Goal: Transaction & Acquisition: Obtain resource

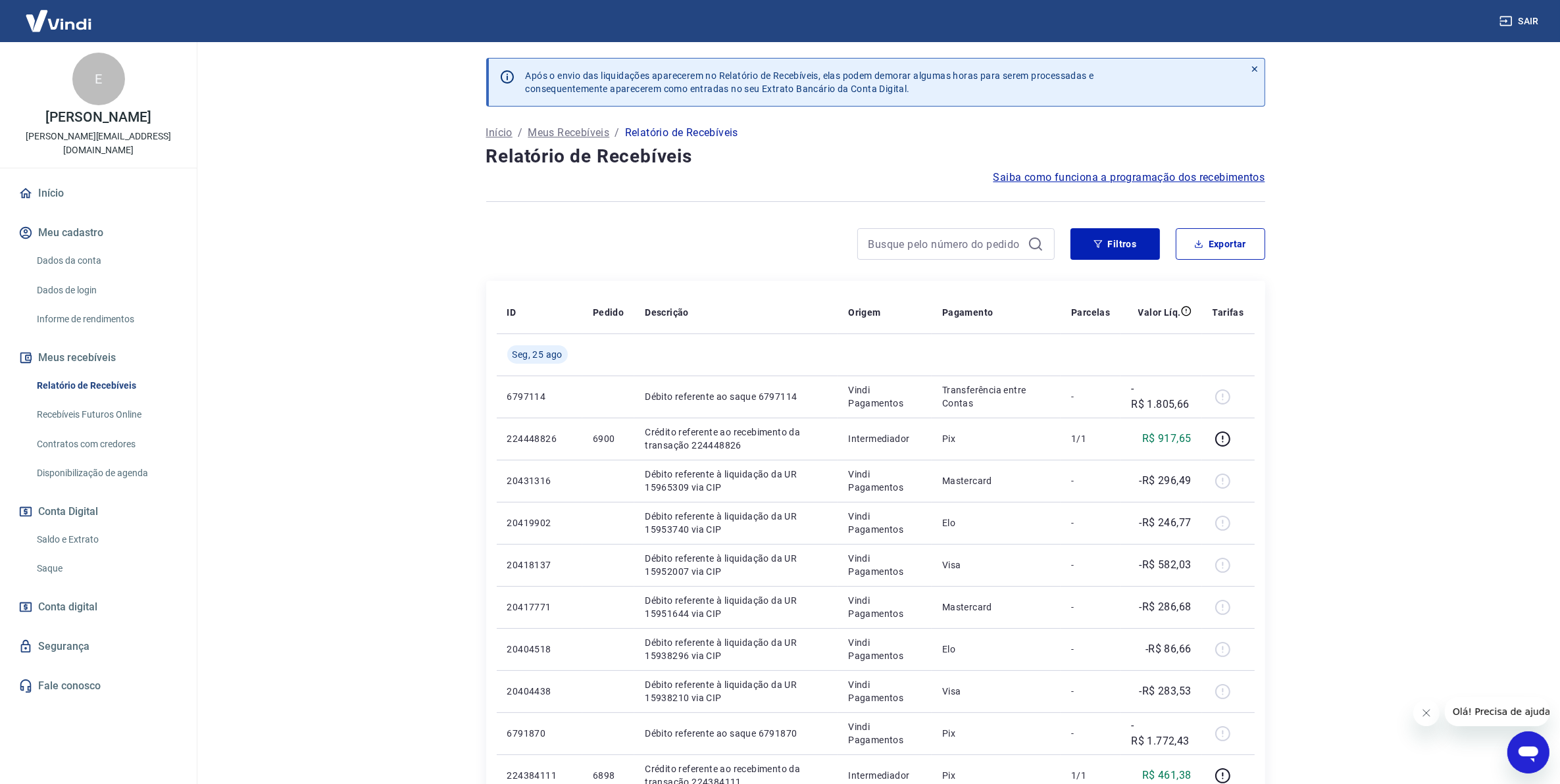
drag, startPoint x: 80, startPoint y: 364, endPoint x: 159, endPoint y: 358, distance: 79.2
click at [80, 372] on link "Relatório de Recebíveis" at bounding box center [106, 386] width 149 height 27
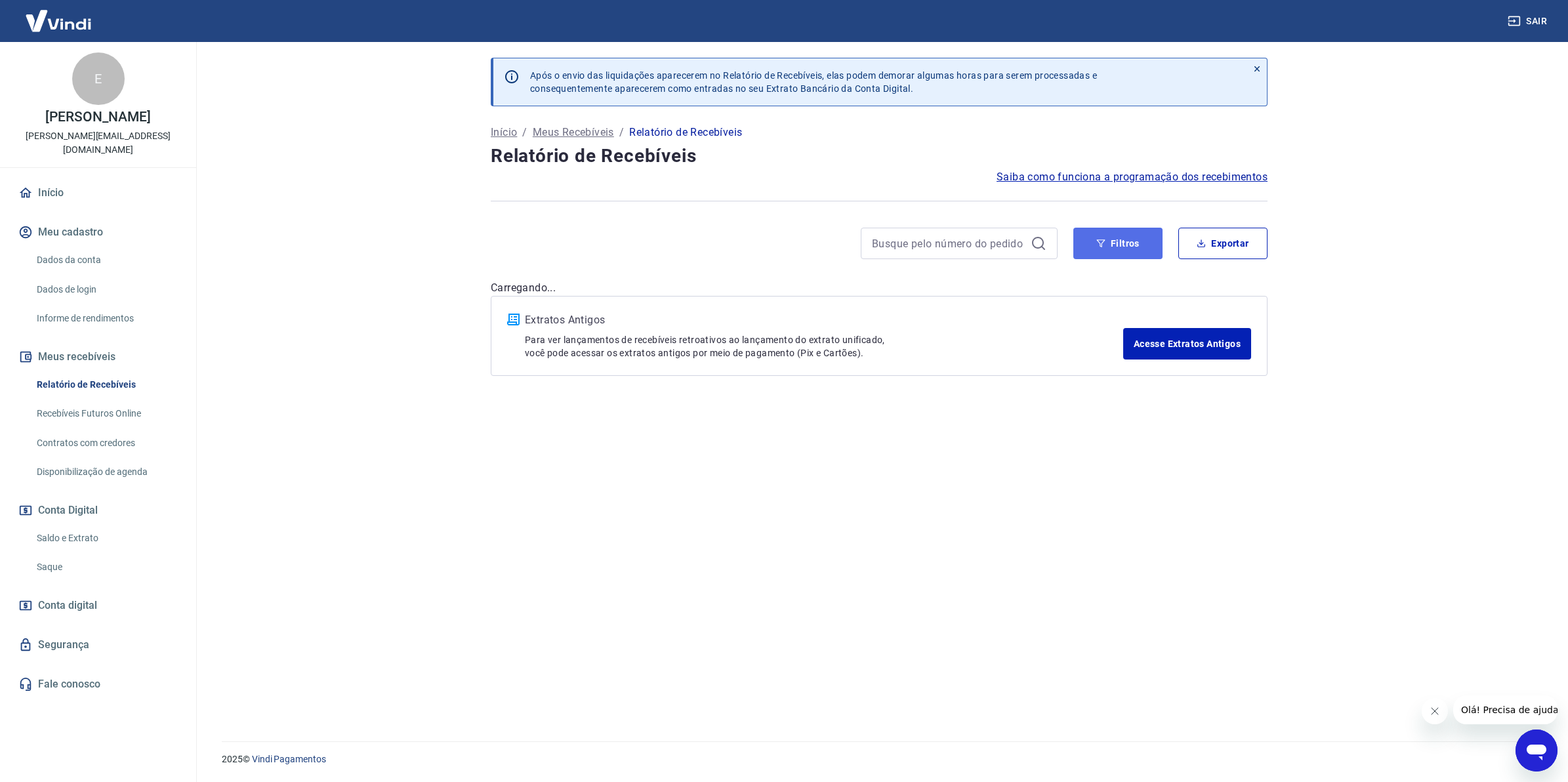
click at [1095, 258] on button "Filtros" at bounding box center [1118, 243] width 89 height 31
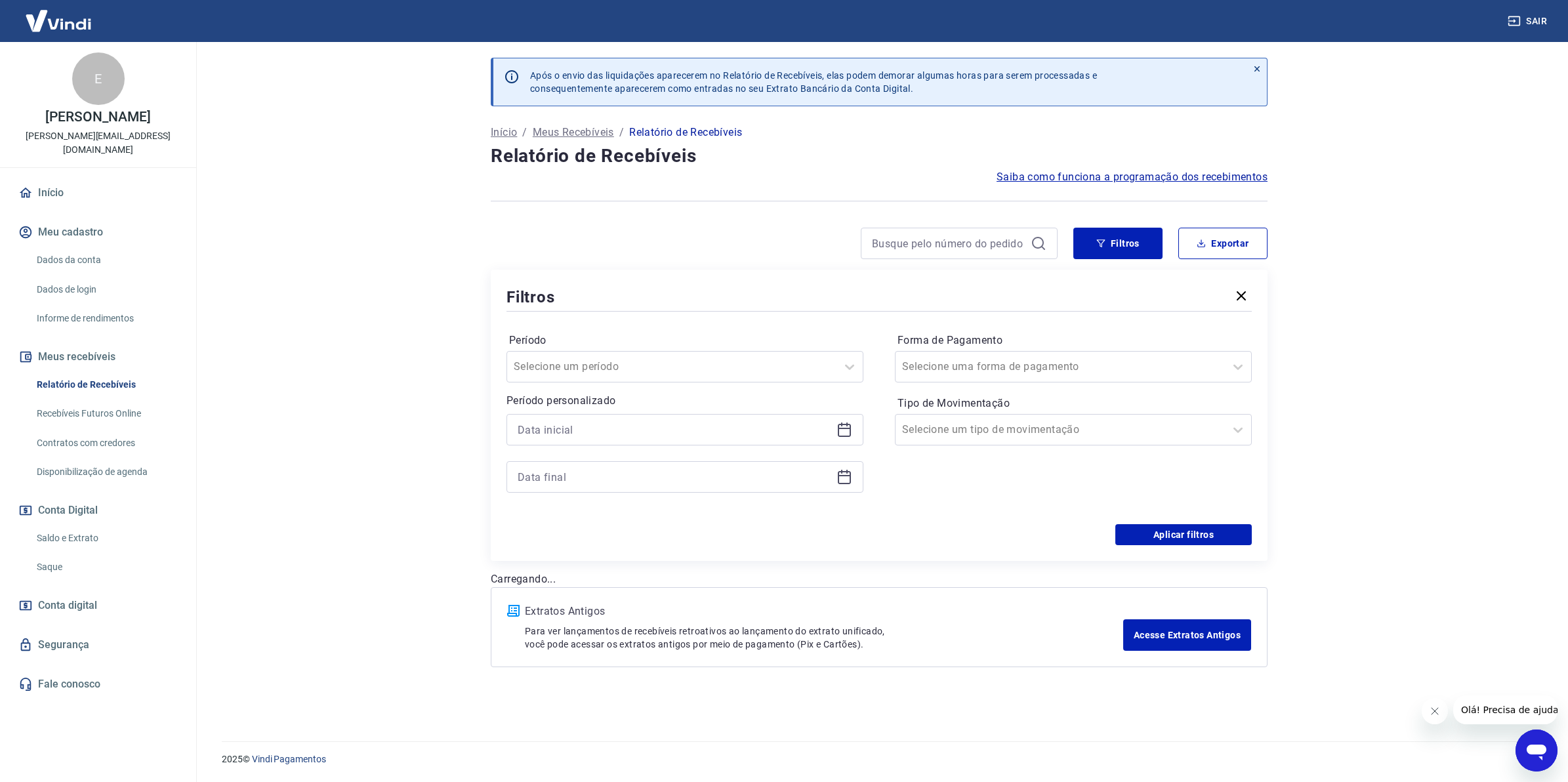
click at [843, 435] on icon at bounding box center [844, 430] width 16 height 16
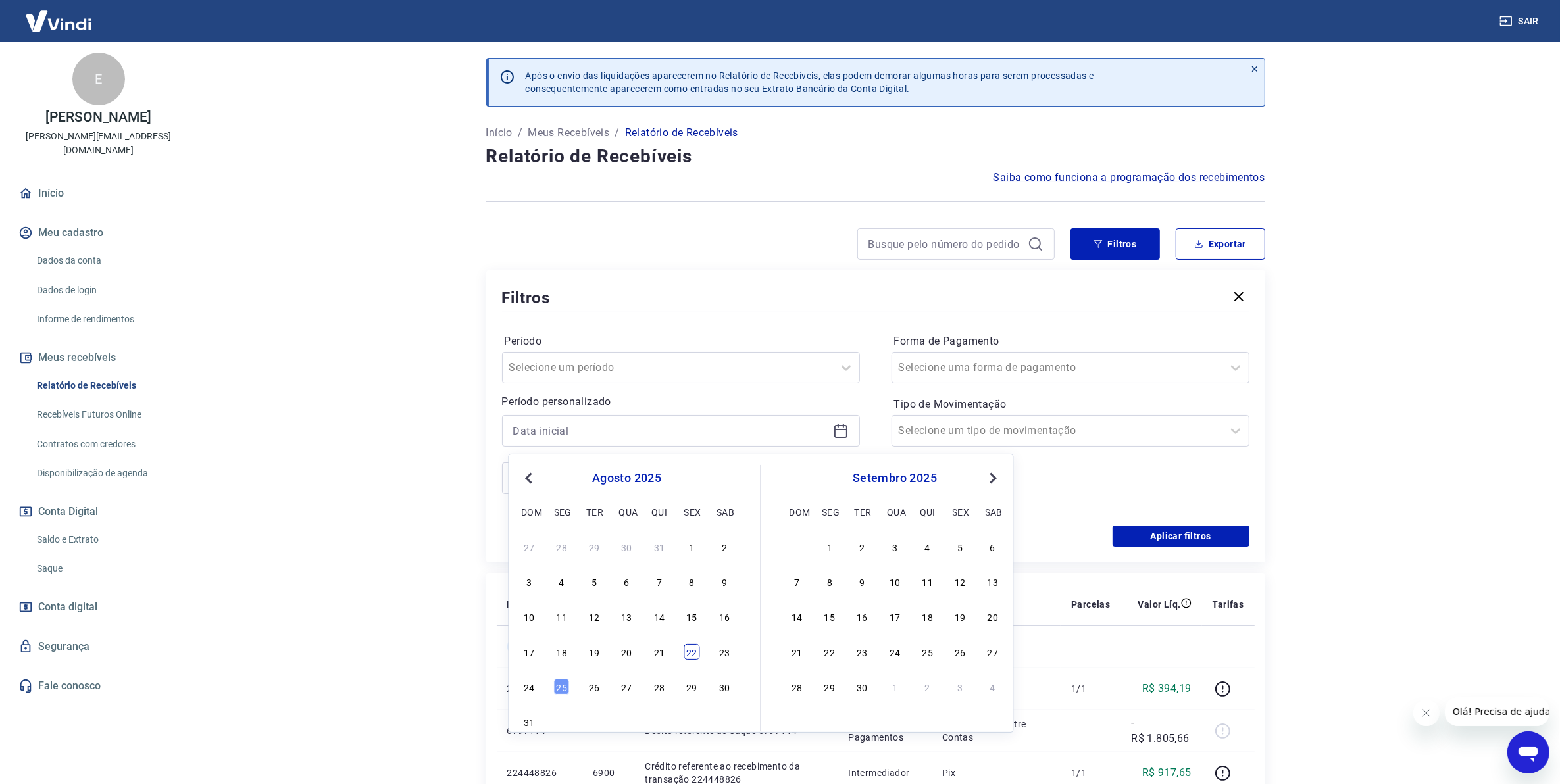
click at [688, 651] on div "22" at bounding box center [693, 652] width 16 height 16
type input "[DATE]"
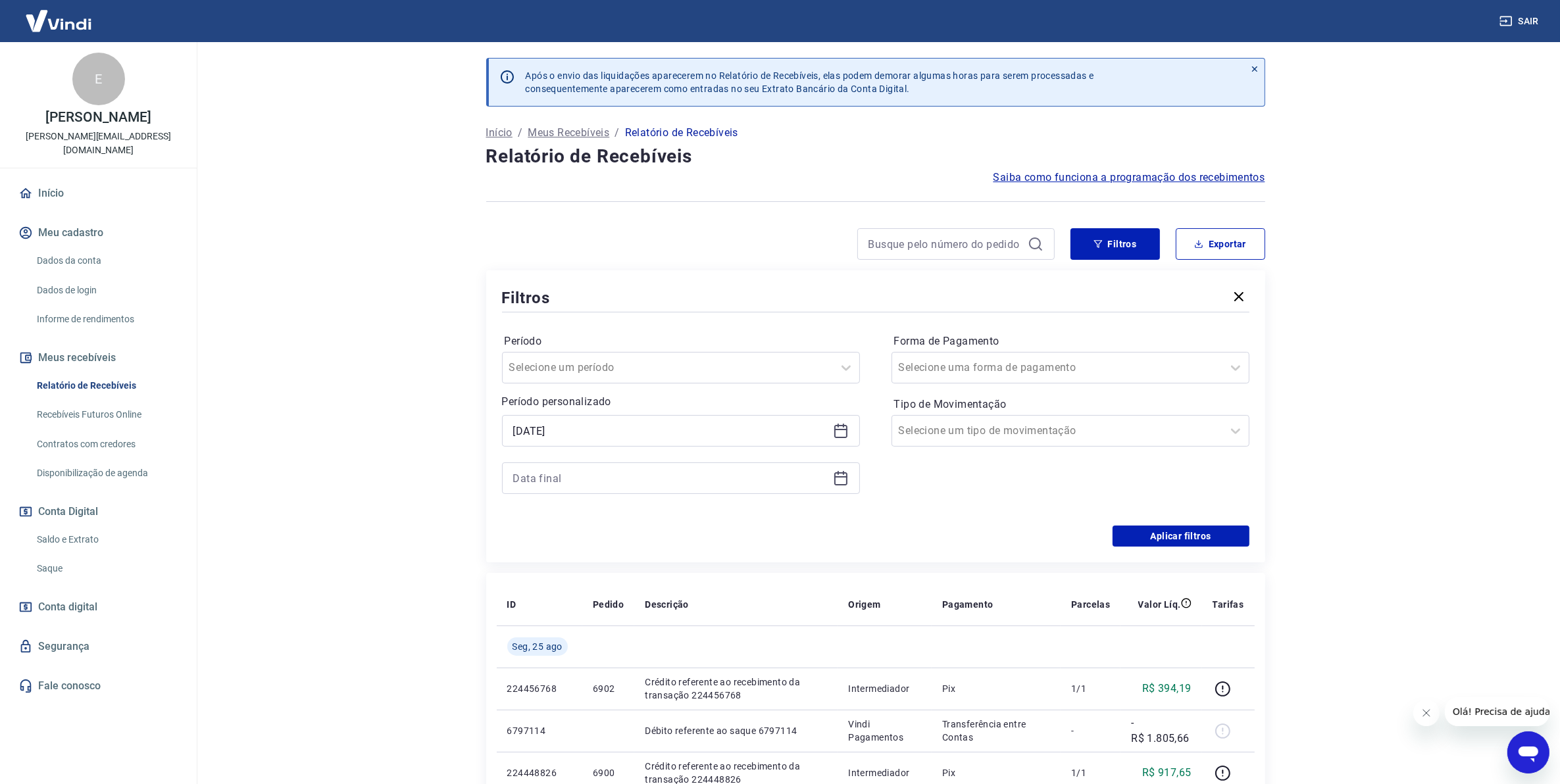
click at [834, 485] on icon at bounding box center [841, 478] width 16 height 16
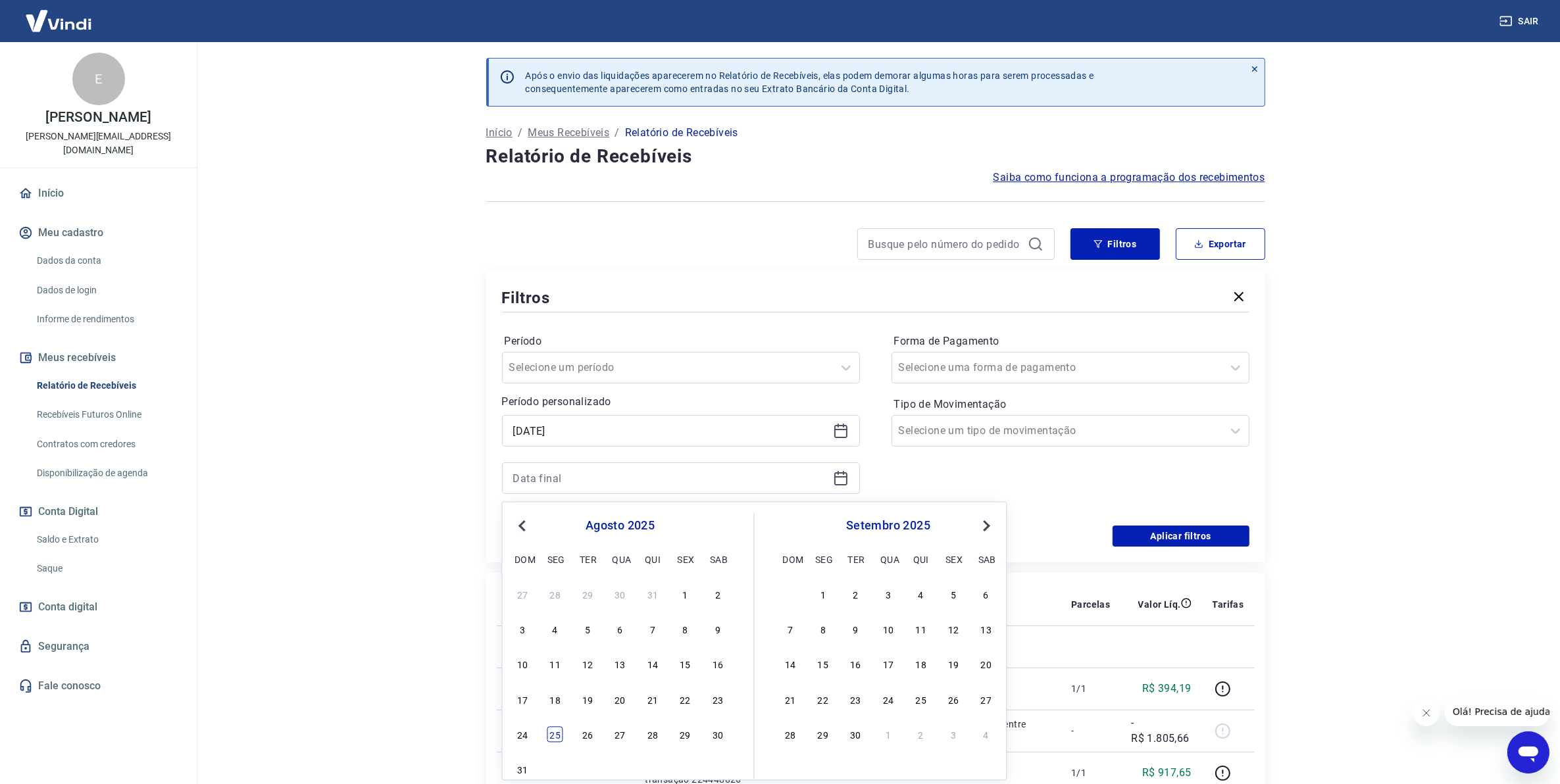
click at [557, 732] on div "25" at bounding box center [555, 734] width 16 height 16
type input "[DATE]"
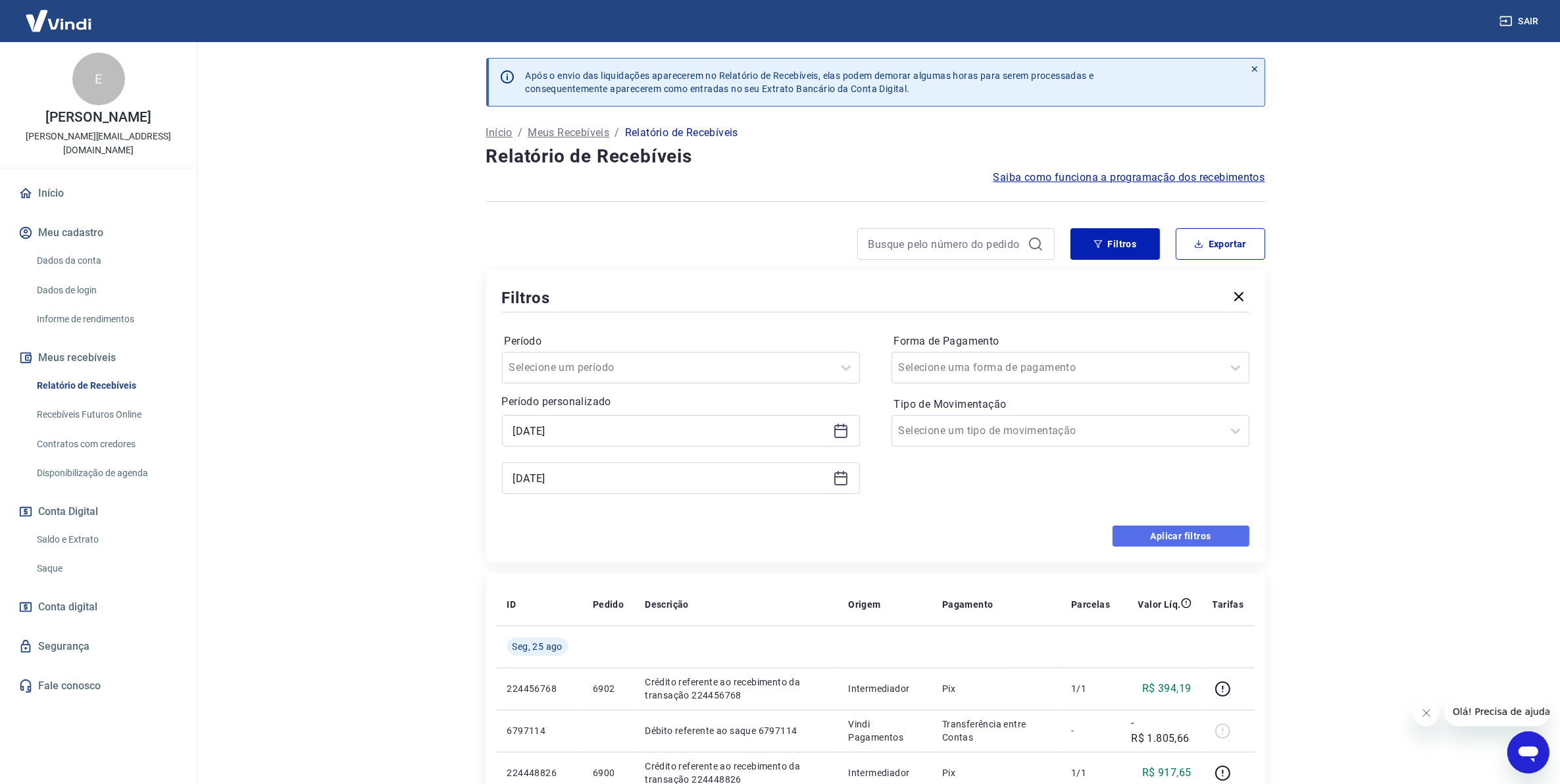
click at [1165, 530] on button "Aplicar filtros" at bounding box center [1181, 536] width 137 height 21
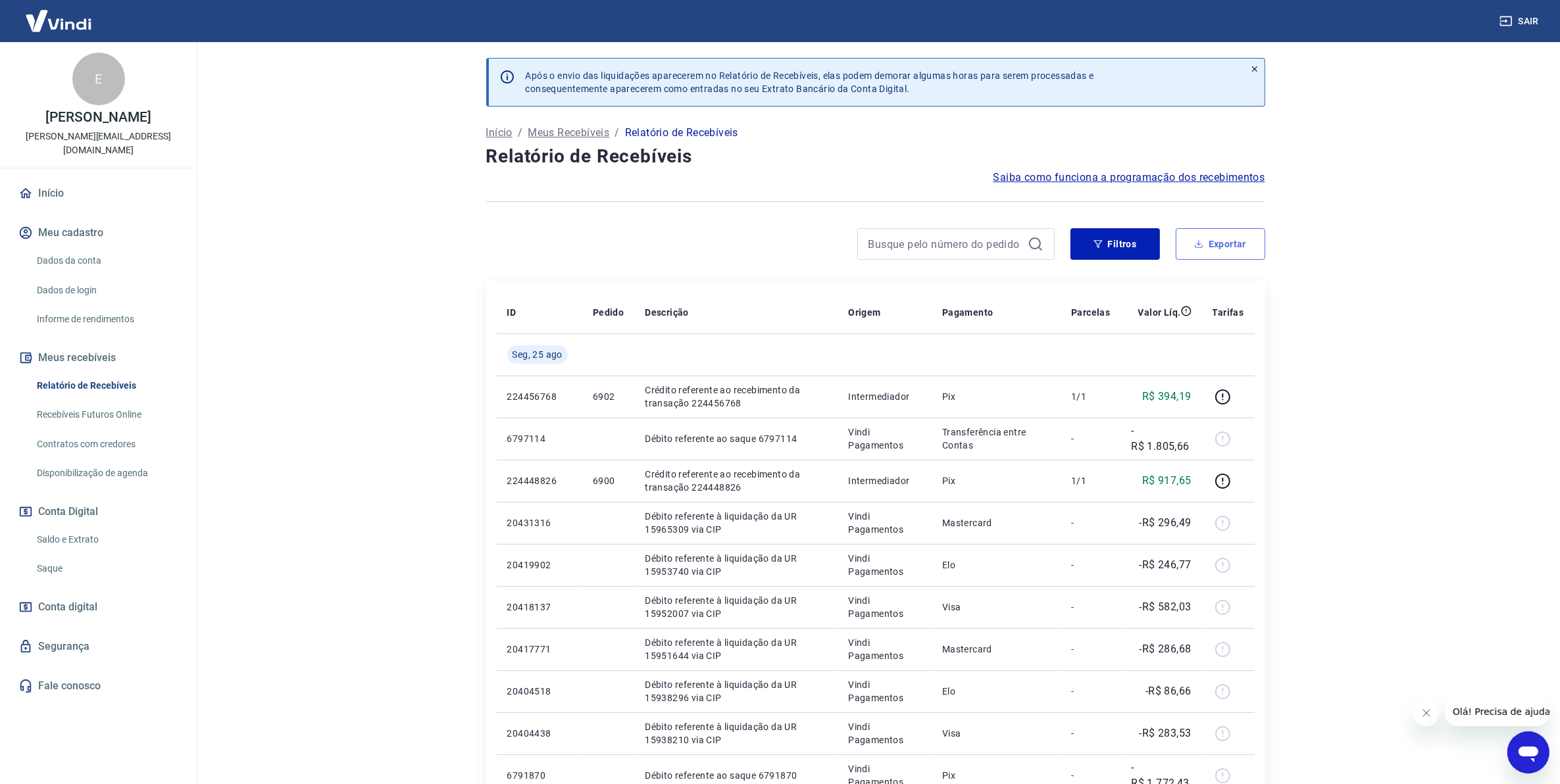
click at [1198, 248] on button "Exportar" at bounding box center [1220, 244] width 90 height 31
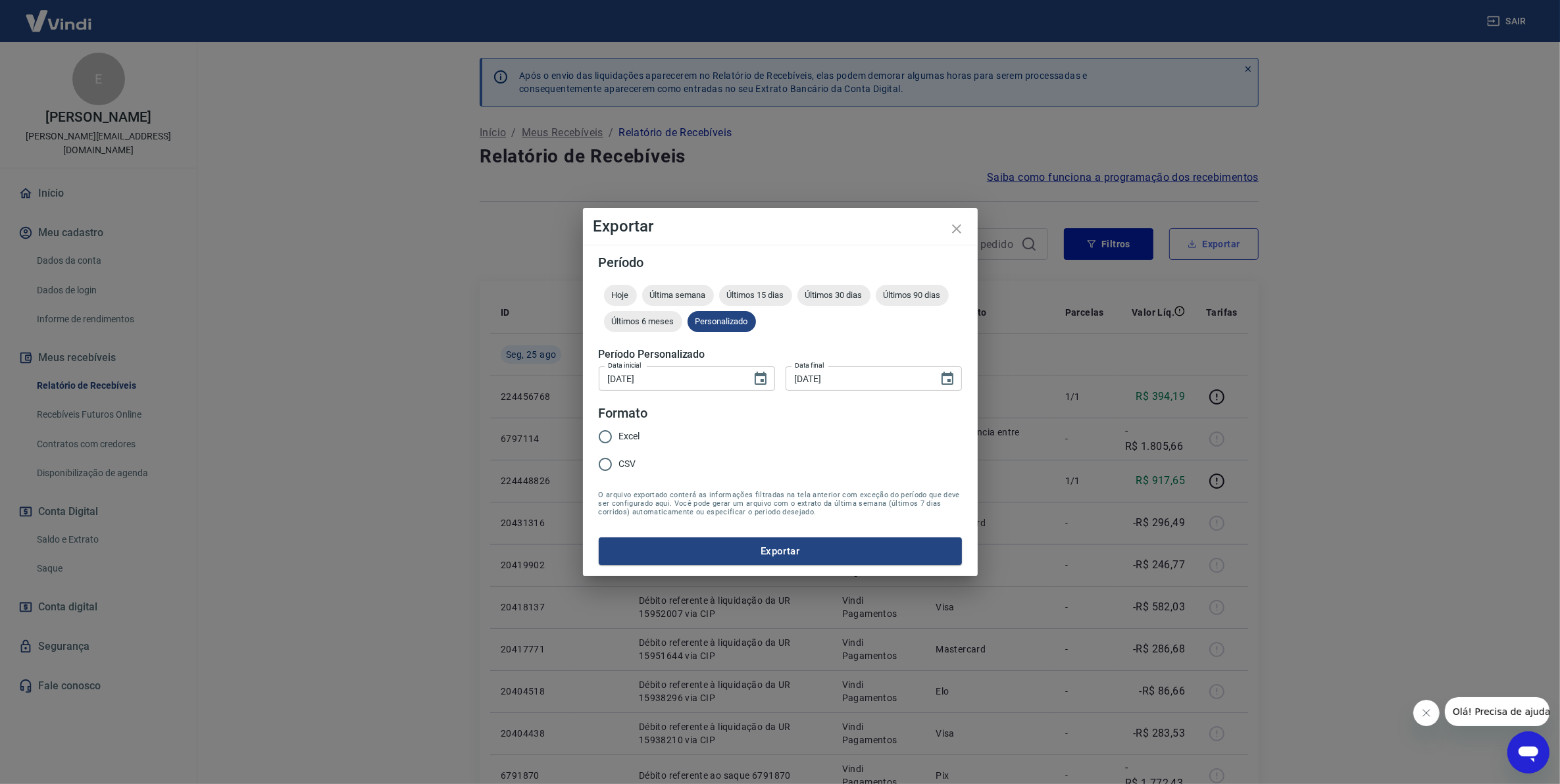
type input "[DATE]"
click at [622, 430] on input "Excel" at bounding box center [611, 437] width 27 height 27
radio input "true"
click at [669, 544] on button "Exportar" at bounding box center [786, 551] width 363 height 27
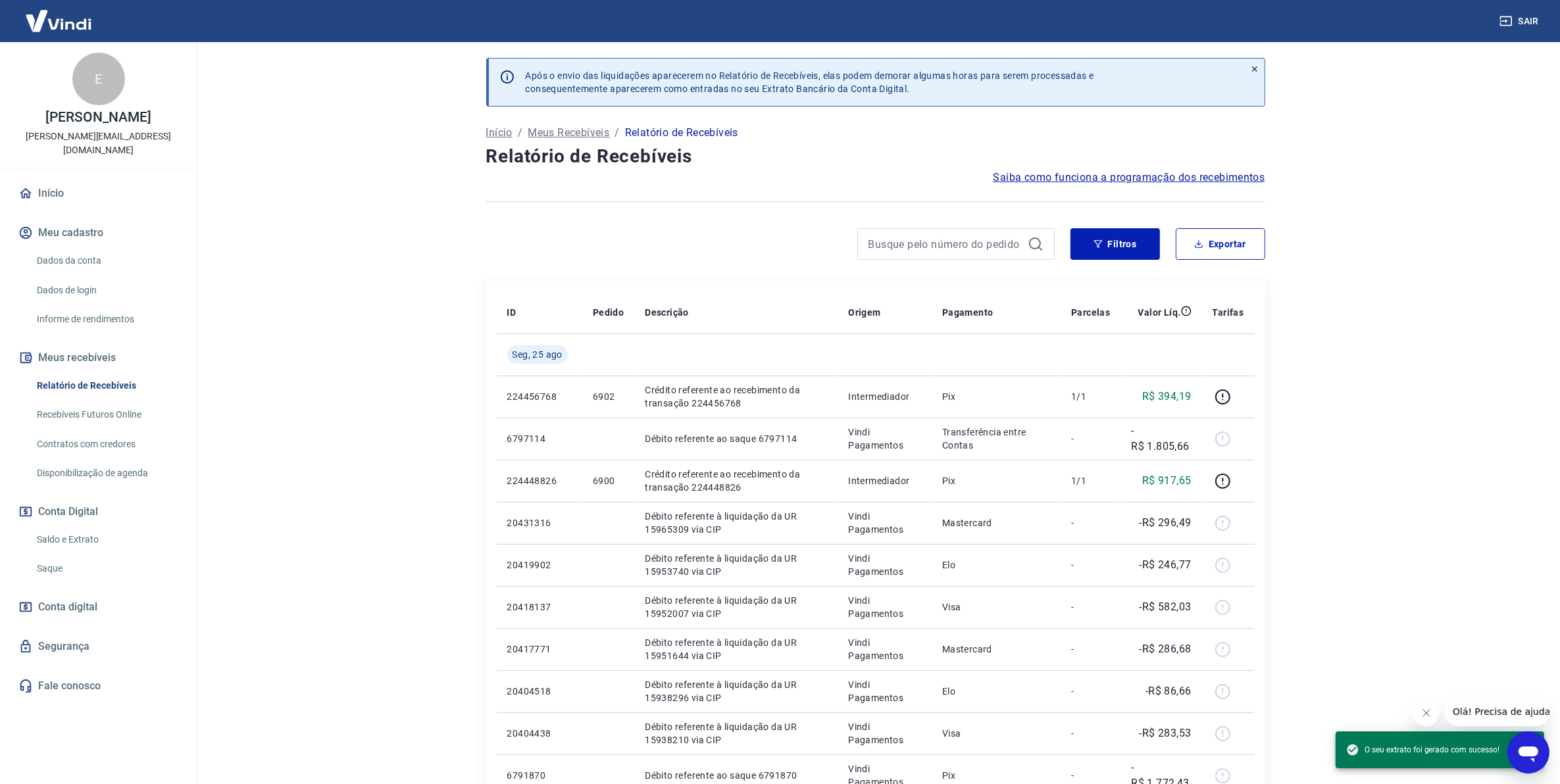
click at [1165, 113] on div "Após o envio das liquidações aparecerem no Relatório de Recebíveis, elas podem …" at bounding box center [875, 90] width 779 height 64
